Goal: Task Accomplishment & Management: Manage account settings

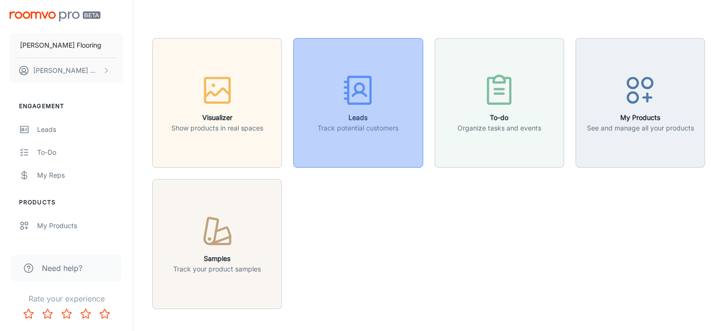
click at [347, 106] on icon "button" at bounding box center [358, 90] width 36 height 36
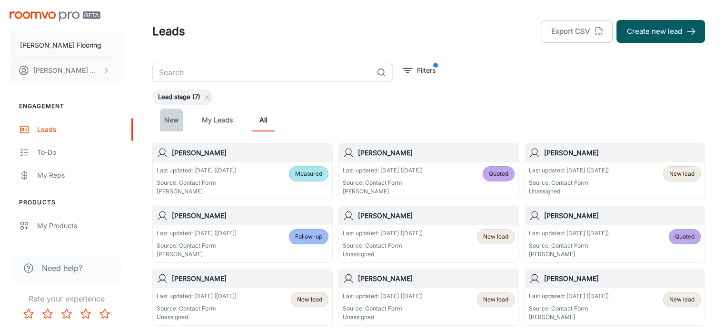
click at [174, 119] on link "New" at bounding box center [171, 120] width 23 height 23
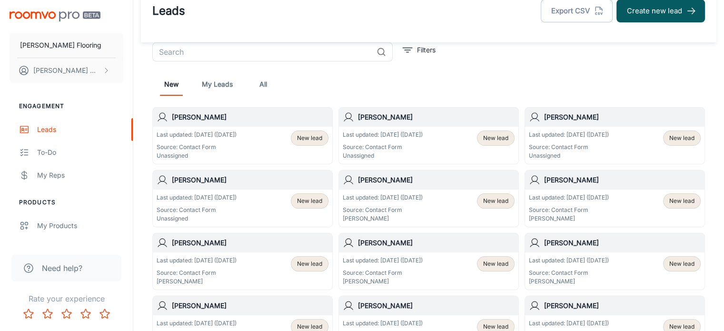
scroll to position [21, 0]
click at [237, 202] on div "Last updated: [DATE] ([DATE]) Source: Contact Form Unassigned" at bounding box center [197, 208] width 80 height 30
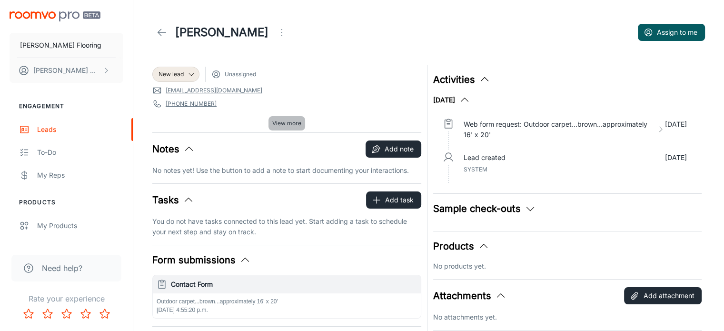
click at [282, 122] on span "View more" at bounding box center [286, 123] width 29 height 9
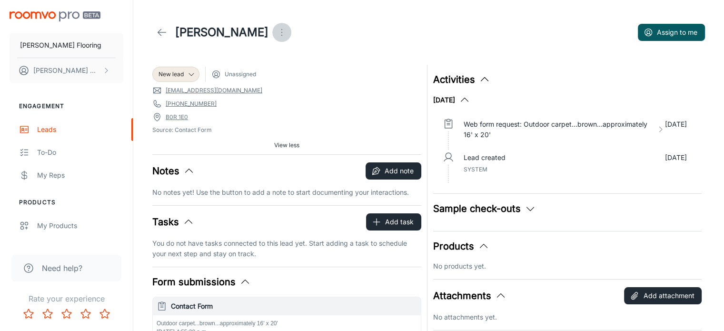
click at [288, 30] on icon "Open menu" at bounding box center [281, 32] width 11 height 11
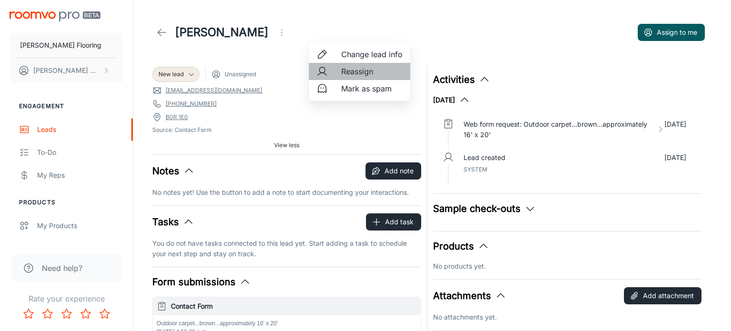
click at [353, 70] on span "Reassign" at bounding box center [371, 71] width 61 height 11
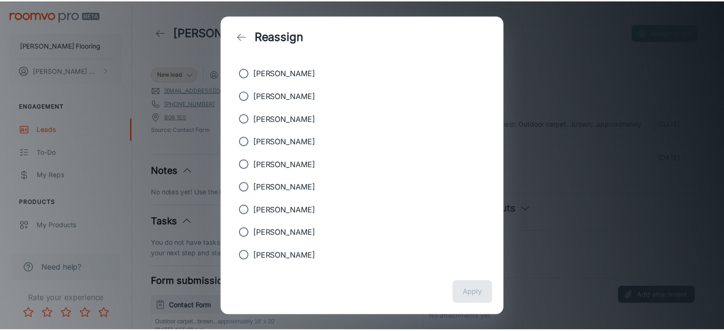
scroll to position [219, 0]
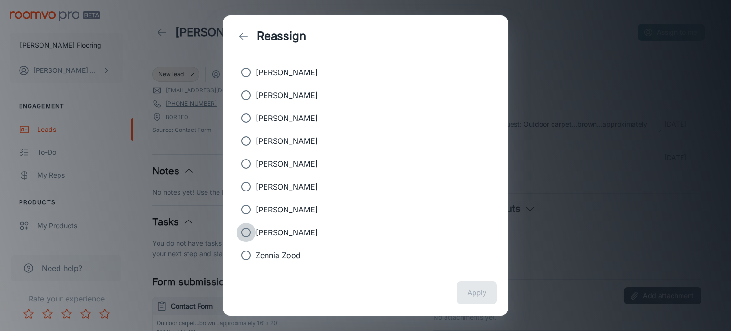
click at [245, 228] on input "[PERSON_NAME]" at bounding box center [246, 232] width 19 height 19
radio input "true"
click at [476, 297] on button "Apply" at bounding box center [477, 292] width 40 height 23
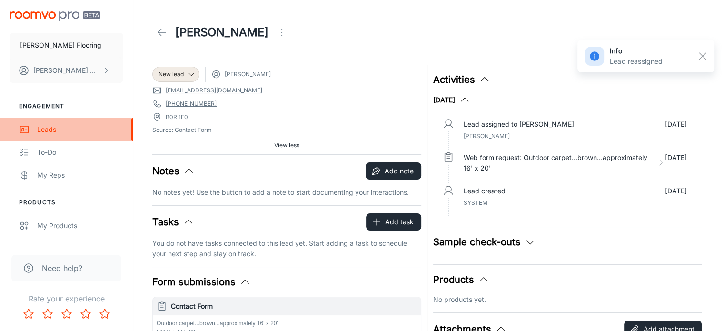
click at [48, 130] on div "Leads" at bounding box center [80, 129] width 86 height 10
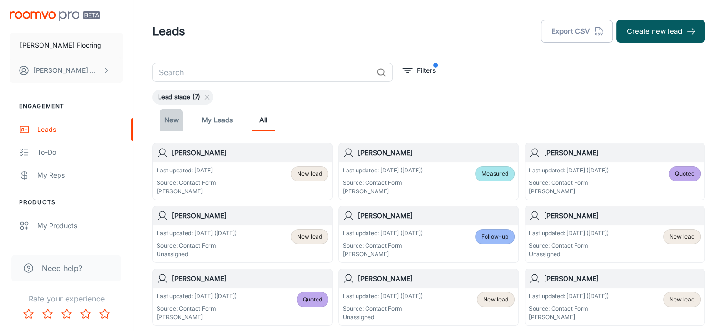
click at [169, 122] on link "New" at bounding box center [171, 120] width 23 height 23
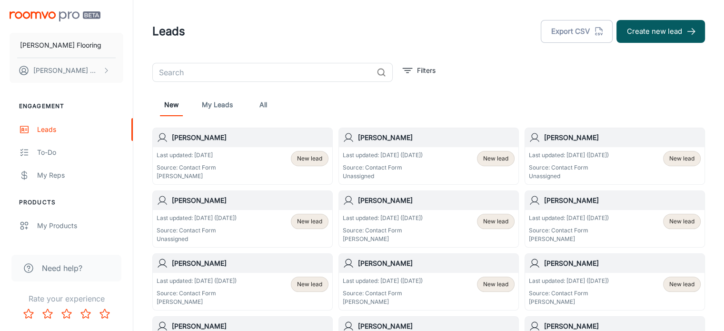
click at [604, 146] on div "[PERSON_NAME]" at bounding box center [614, 137] width 179 height 19
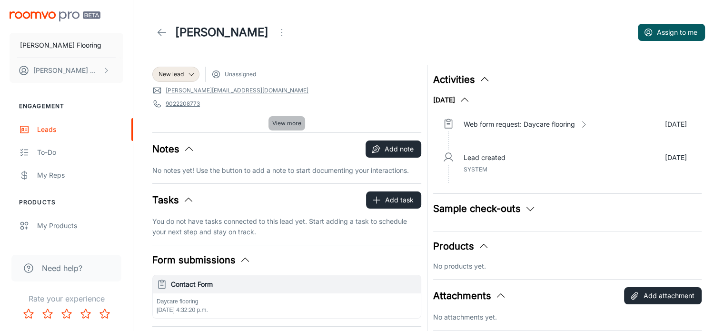
click at [289, 124] on span "View more" at bounding box center [286, 123] width 29 height 9
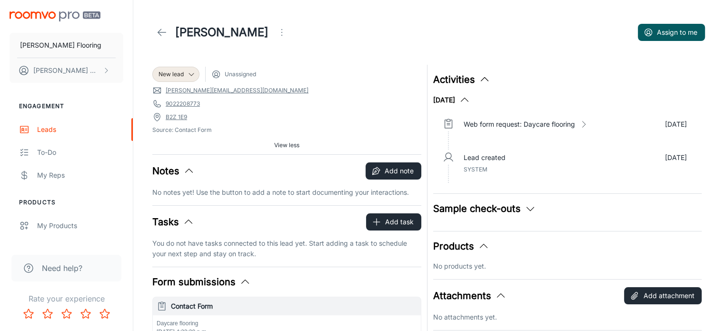
click at [276, 32] on icon "Open menu" at bounding box center [281, 32] width 11 height 11
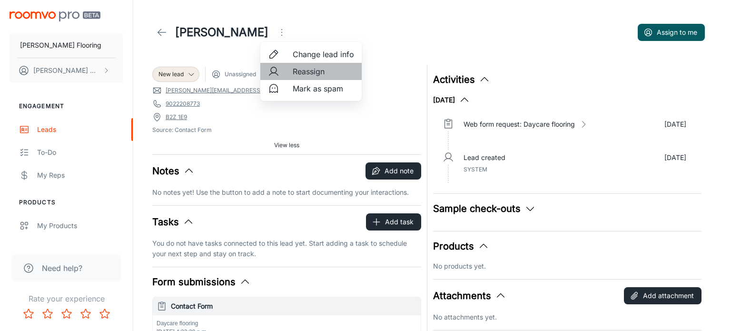
click at [306, 73] on span "Reassign" at bounding box center [323, 71] width 61 height 11
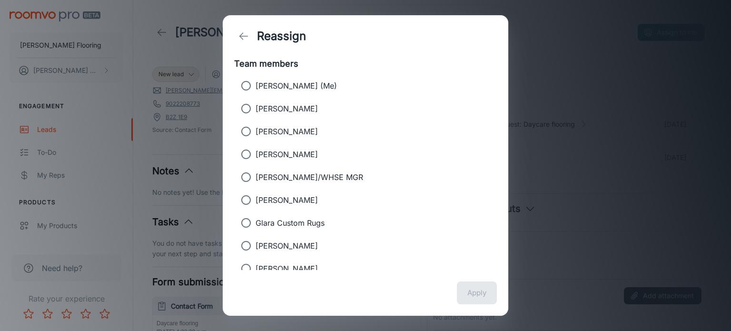
click at [245, 245] on input "[PERSON_NAME]" at bounding box center [246, 245] width 19 height 19
radio input "true"
click at [476, 290] on button "Apply" at bounding box center [477, 292] width 40 height 23
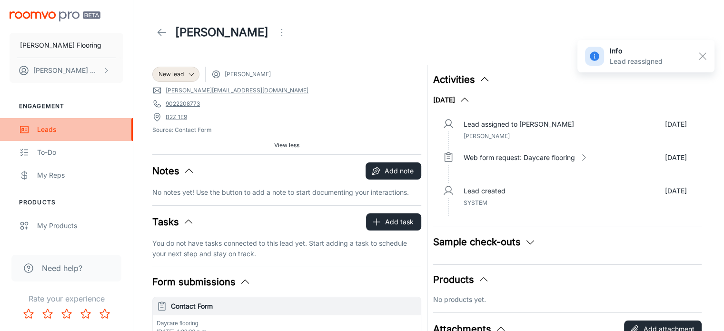
click at [51, 132] on div "Leads" at bounding box center [80, 129] width 86 height 10
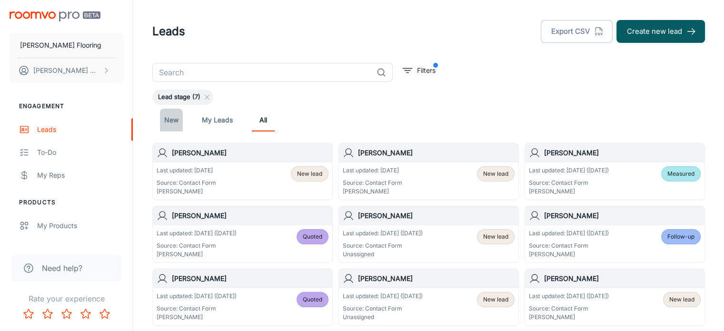
click at [170, 116] on link "New" at bounding box center [171, 120] width 23 height 23
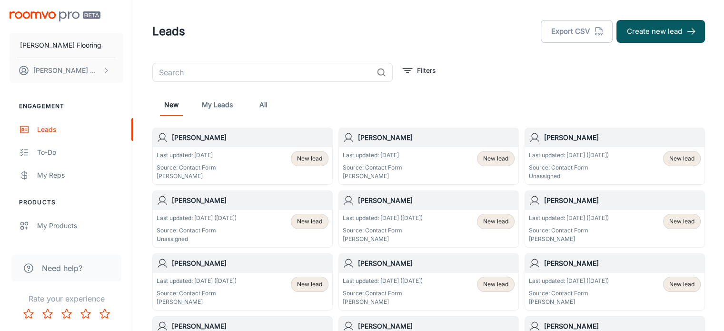
click at [237, 220] on p "Last updated: [DATE] ([DATE])" at bounding box center [197, 218] width 80 height 9
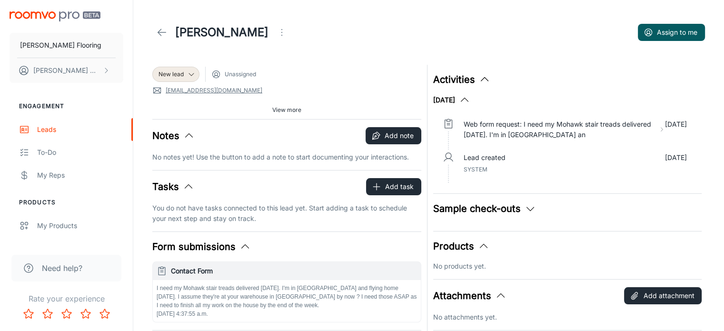
scroll to position [1, 0]
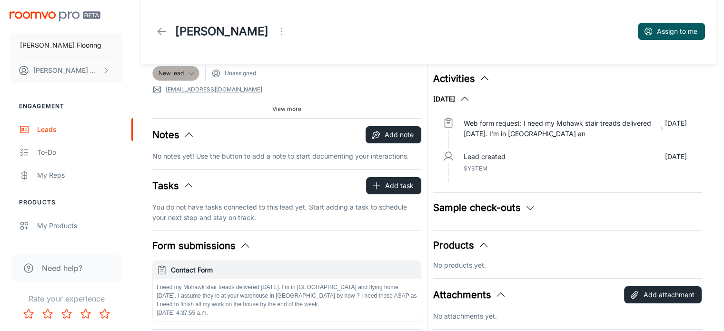
click at [194, 71] on icon at bounding box center [192, 73] width 8 height 8
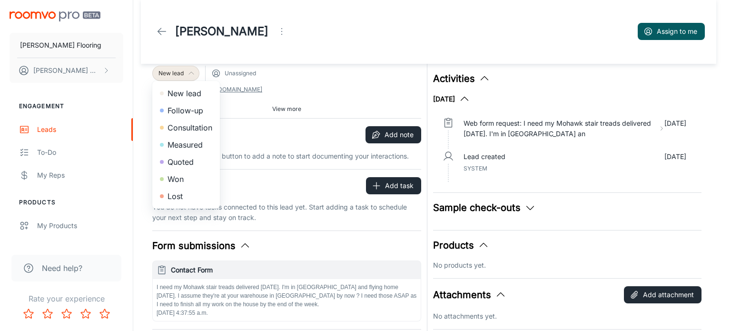
click at [297, 78] on div at bounding box center [365, 165] width 731 height 331
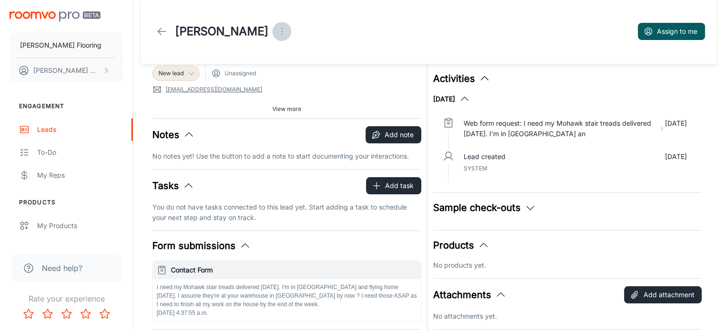
click at [280, 30] on icon "Open menu" at bounding box center [281, 31] width 11 height 11
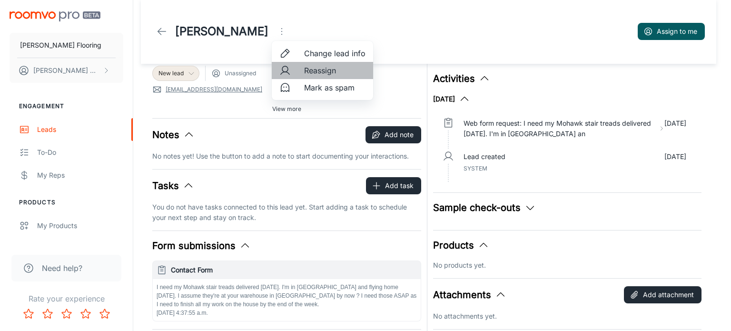
click at [324, 74] on span "Reassign" at bounding box center [334, 70] width 61 height 11
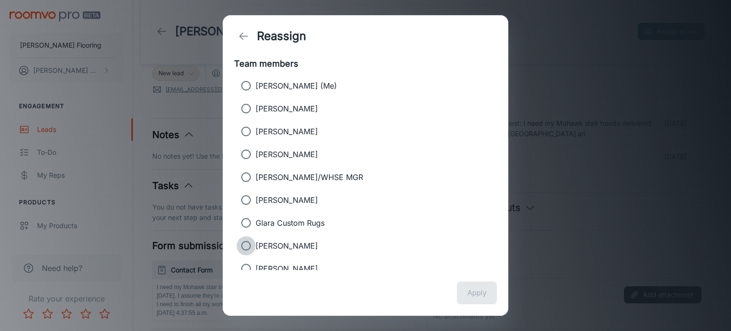
click at [246, 241] on input "[PERSON_NAME]" at bounding box center [246, 245] width 19 height 19
radio input "true"
click at [478, 295] on button "Apply" at bounding box center [477, 292] width 40 height 23
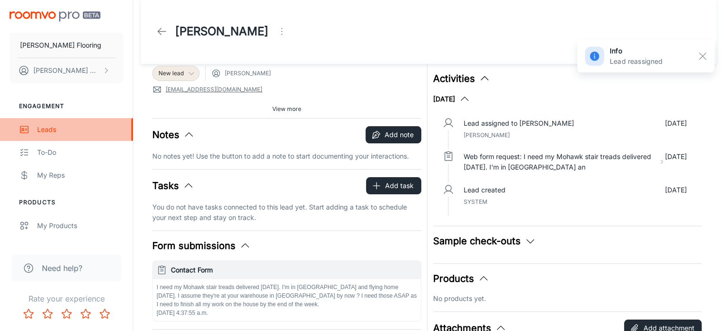
click at [44, 128] on div "Leads" at bounding box center [80, 129] width 86 height 10
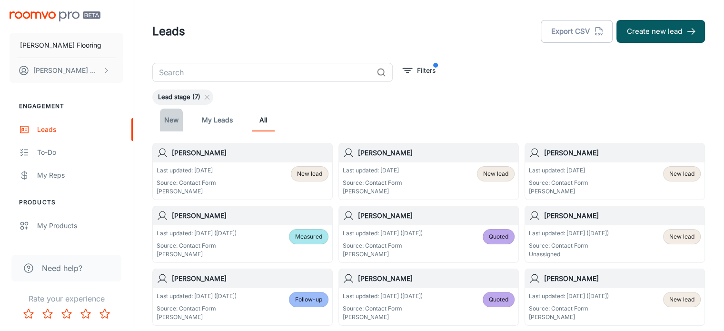
click at [173, 118] on link "New" at bounding box center [171, 120] width 23 height 23
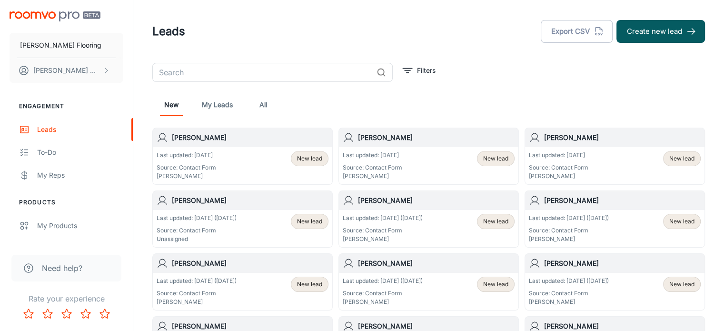
click at [245, 198] on h6 "[PERSON_NAME]" at bounding box center [250, 200] width 157 height 10
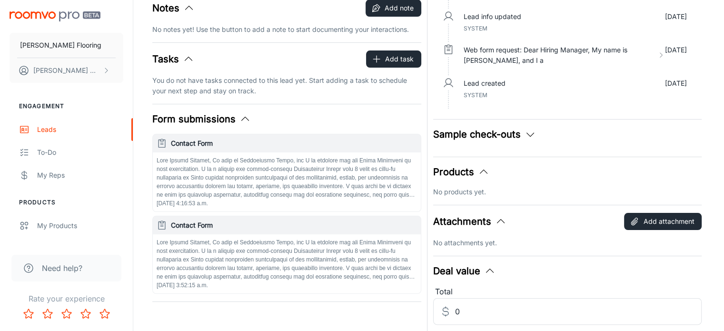
scroll to position [142, 0]
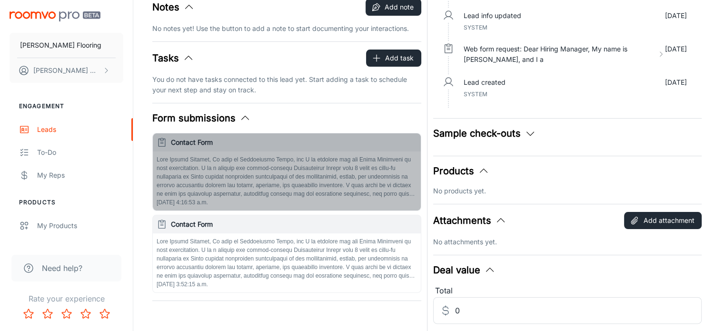
click at [344, 183] on p "button" at bounding box center [287, 176] width 260 height 43
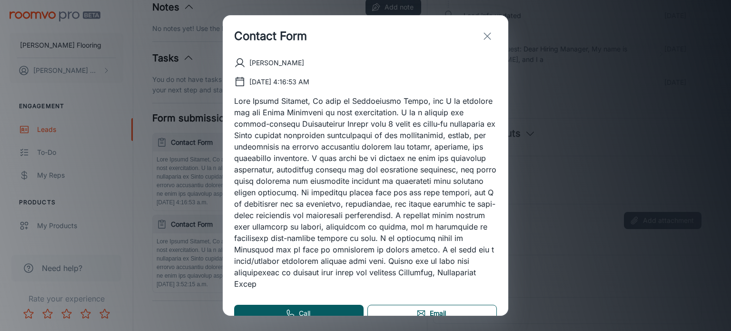
click at [429, 310] on link "Email" at bounding box center [431, 313] width 129 height 17
click at [488, 37] on line "exit" at bounding box center [487, 36] width 7 height 7
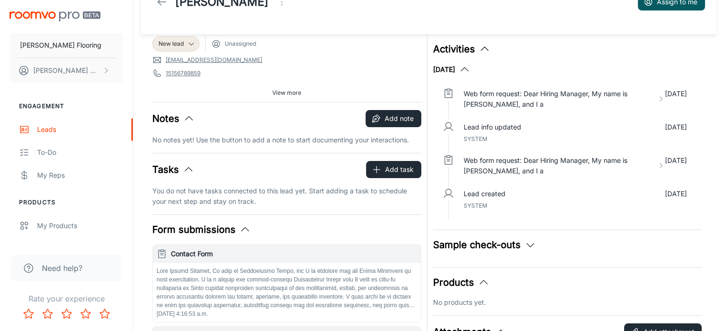
scroll to position [0, 0]
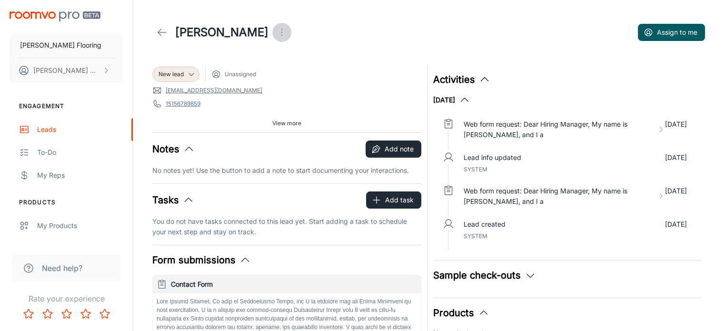
click at [288, 30] on icon "Open menu" at bounding box center [281, 32] width 11 height 11
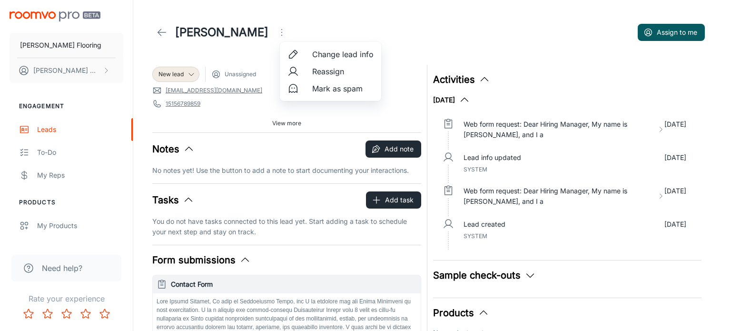
click at [289, 30] on div at bounding box center [365, 165] width 731 height 331
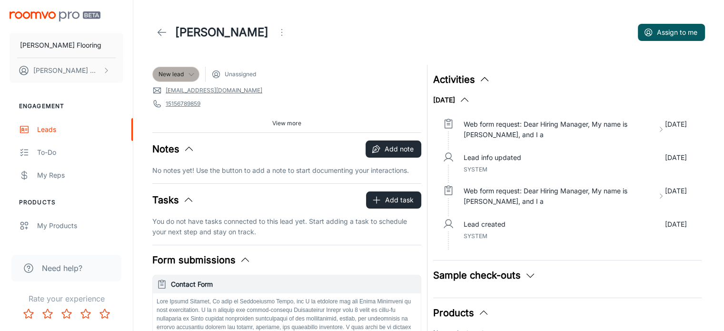
click at [191, 73] on icon at bounding box center [192, 74] width 8 height 8
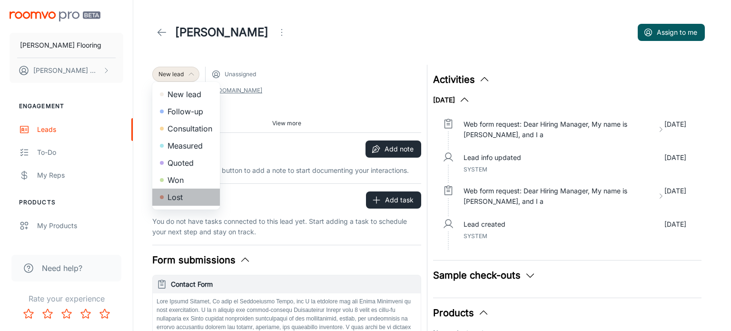
click at [177, 196] on li "Lost" at bounding box center [186, 197] width 68 height 17
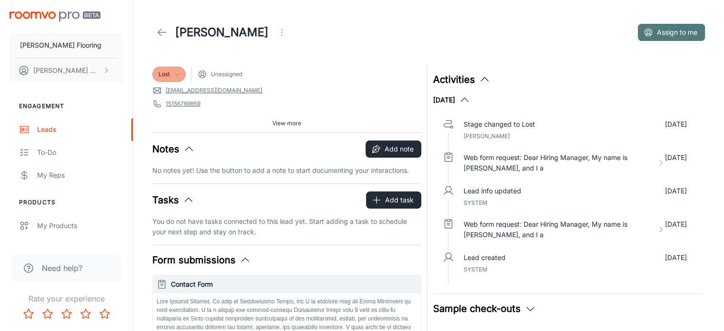
click at [680, 33] on button "Assign to me" at bounding box center [671, 32] width 67 height 17
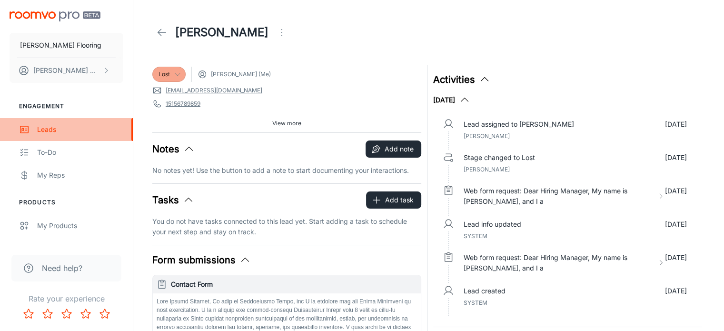
click at [44, 129] on div "Leads" at bounding box center [80, 129] width 86 height 10
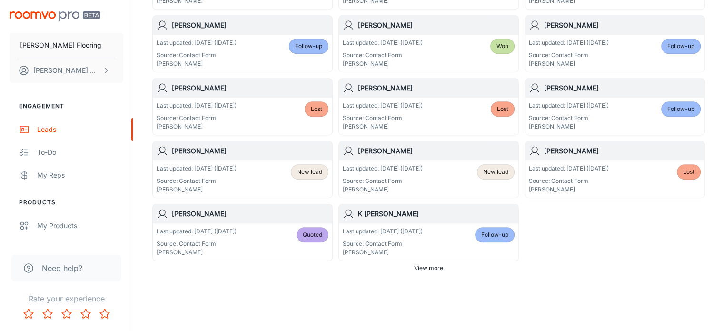
scroll to position [578, 0]
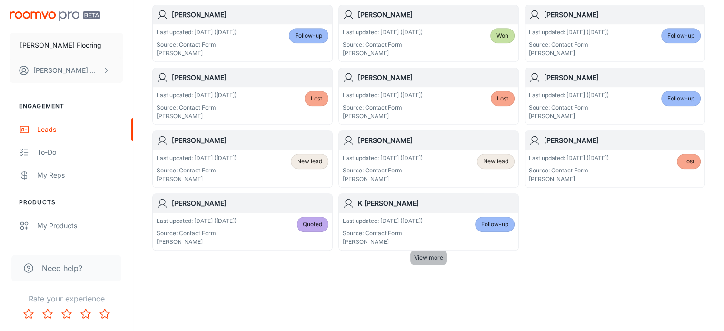
click at [434, 255] on span "View more" at bounding box center [428, 257] width 29 height 9
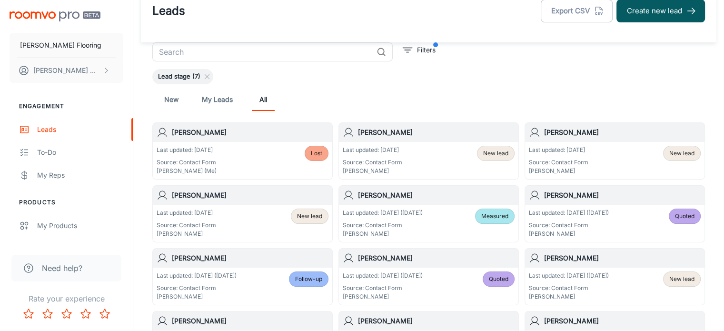
scroll to position [19, 0]
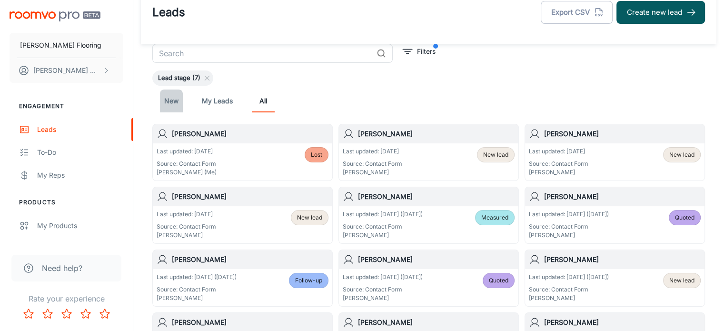
click at [169, 102] on link "New" at bounding box center [171, 100] width 23 height 23
